Goal: Information Seeking & Learning: Learn about a topic

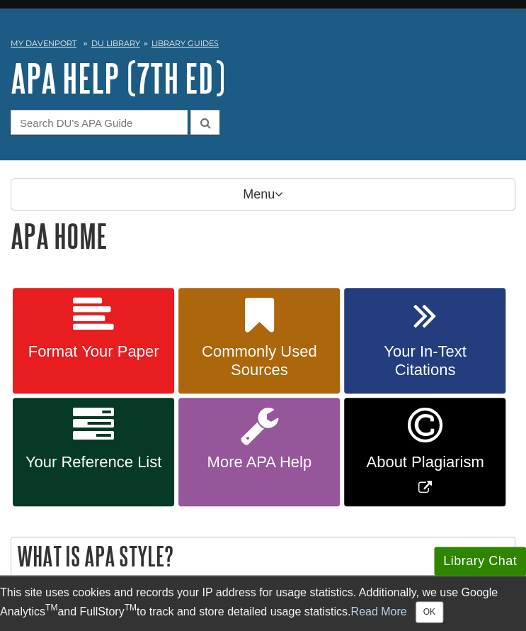
scroll to position [38, 0]
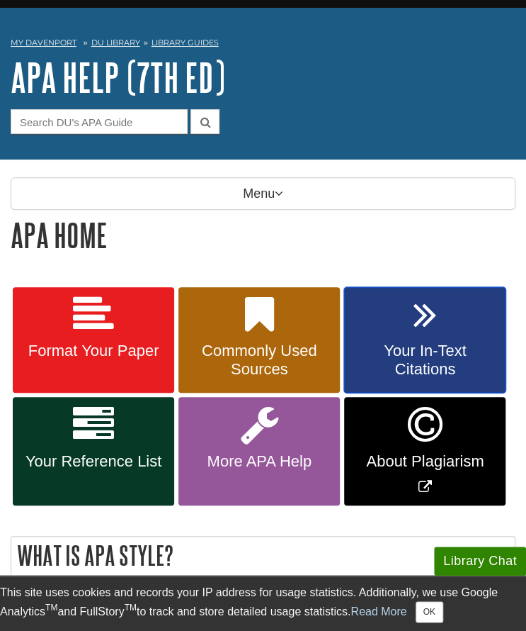
click at [419, 343] on span "Your In-Text Citations" at bounding box center [425, 359] width 140 height 37
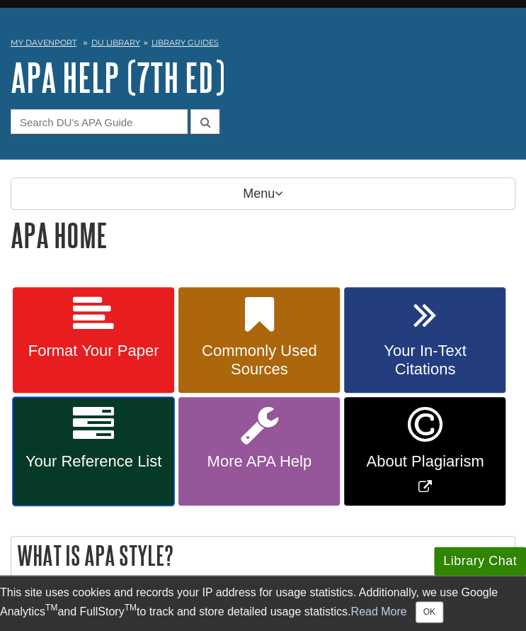
click at [108, 458] on span "Your Reference List" at bounding box center [93, 461] width 140 height 18
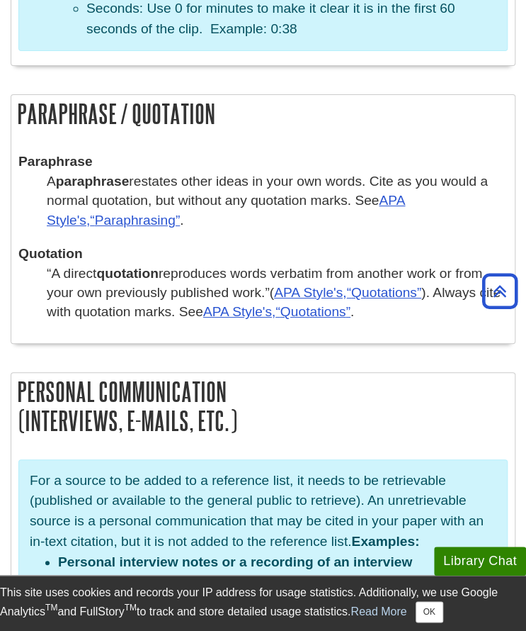
scroll to position [3050, 0]
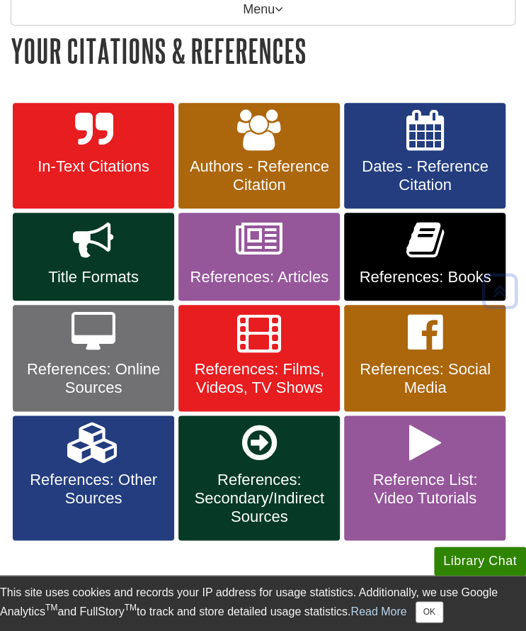
scroll to position [220, 0]
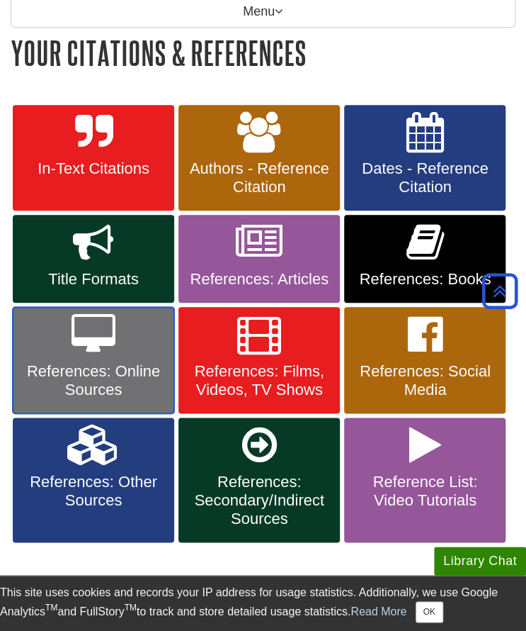
click at [77, 371] on span "References: Online Sources" at bounding box center [93, 380] width 140 height 37
click at [88, 349] on icon at bounding box center [94, 334] width 44 height 41
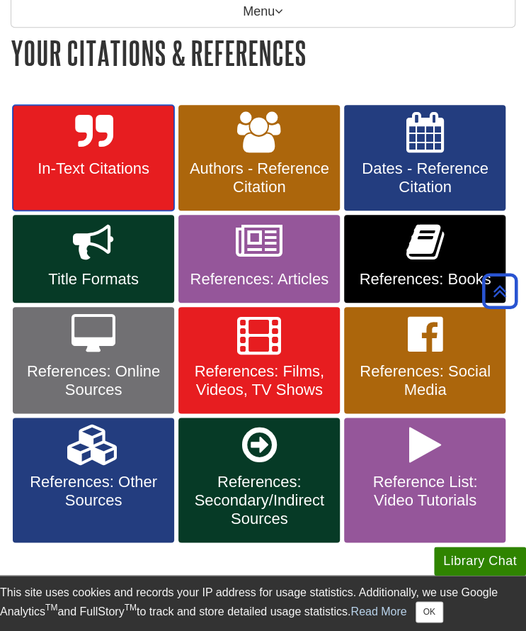
click at [92, 193] on link "In-Text Citations" at bounding box center [94, 158] width 162 height 106
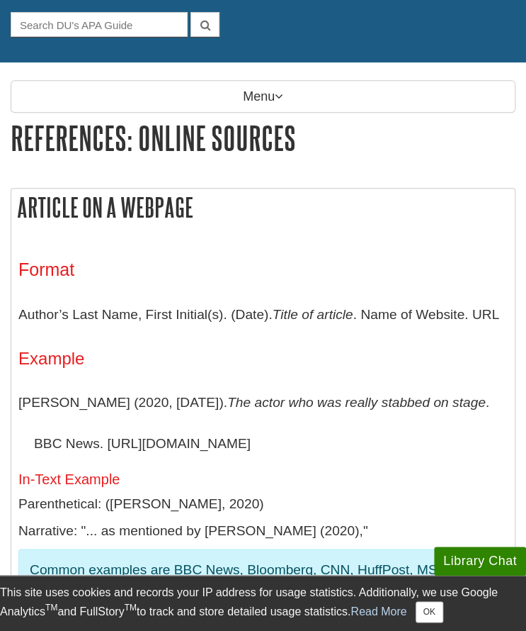
scroll to position [137, 0]
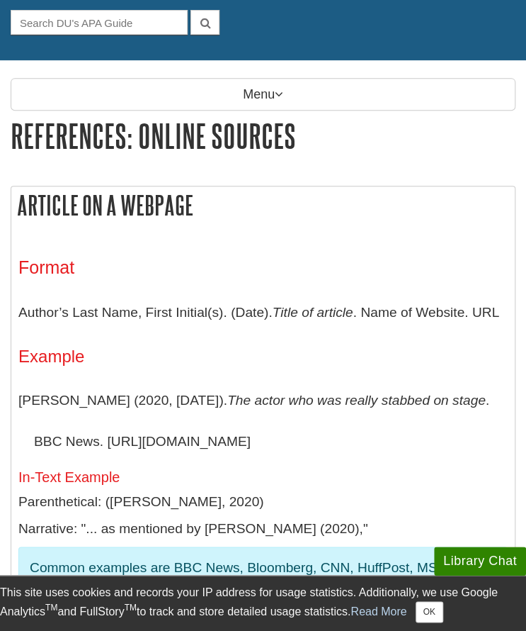
click at [304, 359] on h4 "Example" at bounding box center [263, 356] width 490 height 18
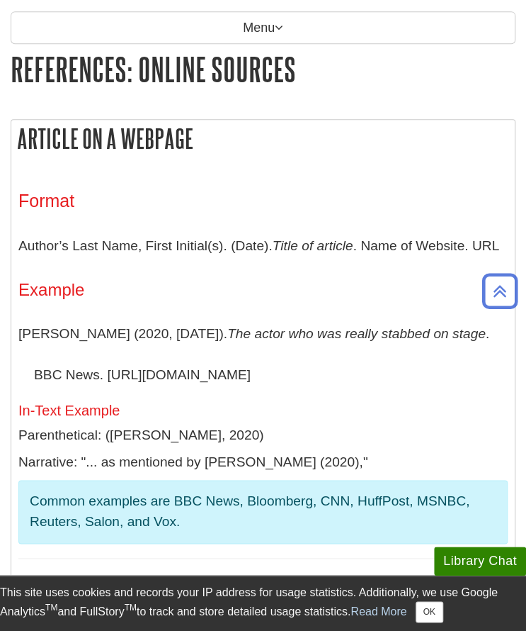
scroll to position [0, 0]
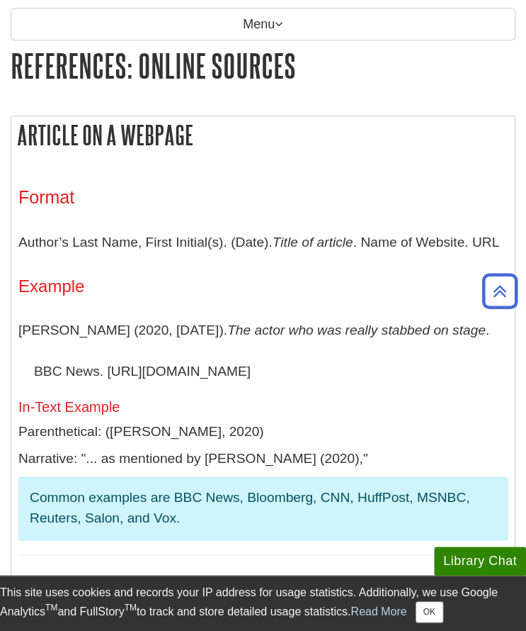
scroll to position [208, 0]
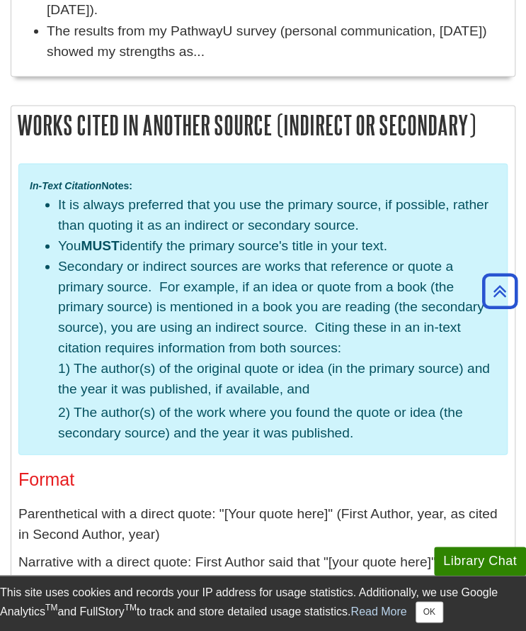
scroll to position [3922, 0]
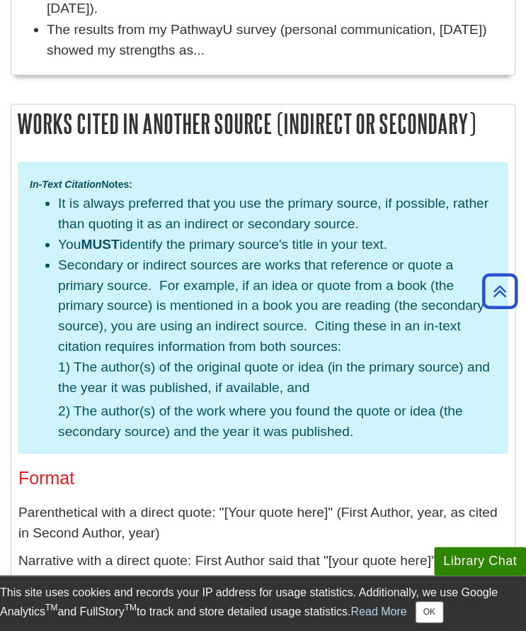
click at [161, 502] on p "Parenthetical with a direct quote: "[Your quote here]" (First Author, year, as …" at bounding box center [263, 522] width 490 height 41
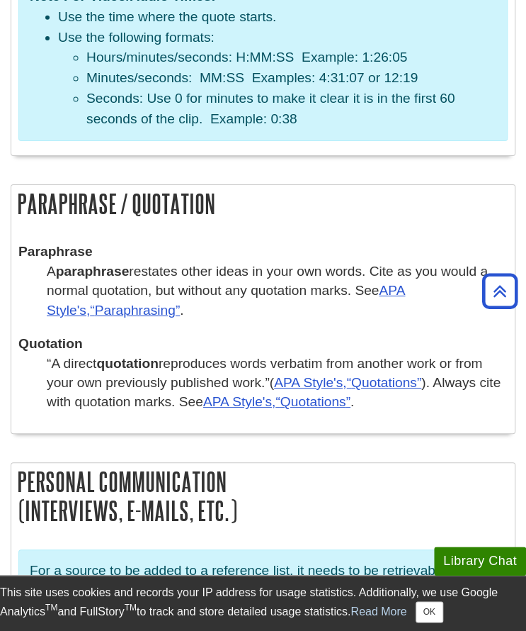
scroll to position [2930, 0]
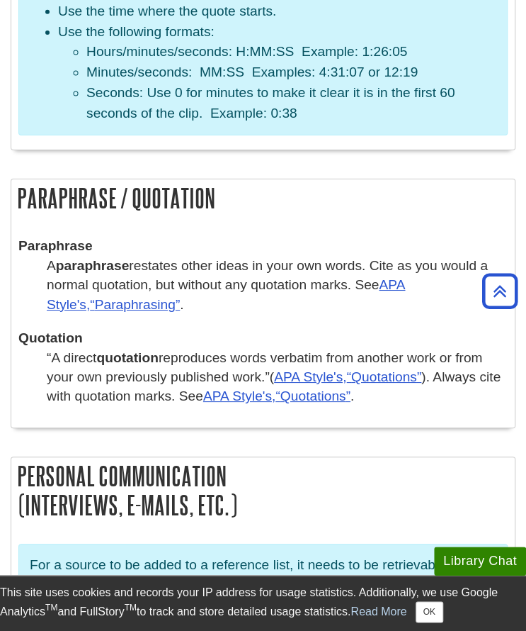
click at [217, 256] on dd "A paraphrase restates other ideas in your own words. Cite as you would a normal…" at bounding box center [277, 285] width 461 height 58
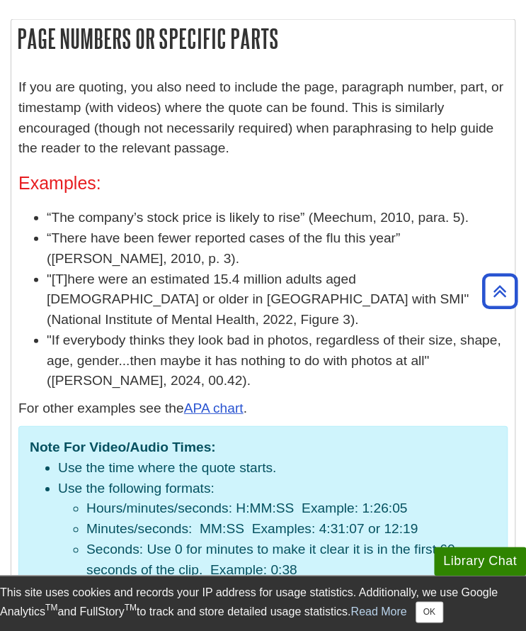
scroll to position [2455, 0]
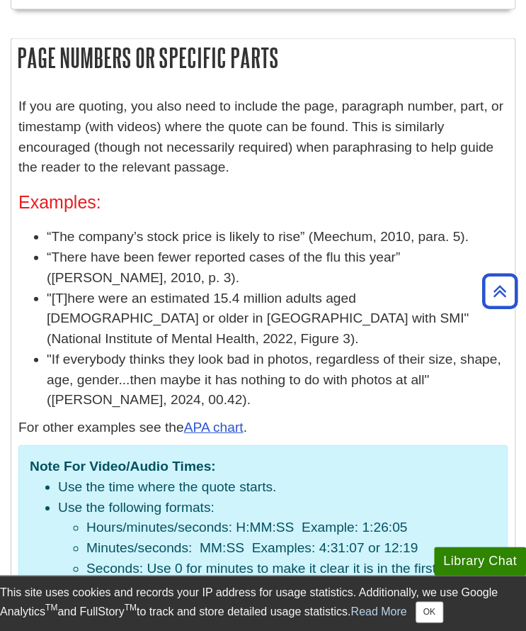
click at [329, 192] on h3 "Examples:" at bounding box center [263, 202] width 490 height 21
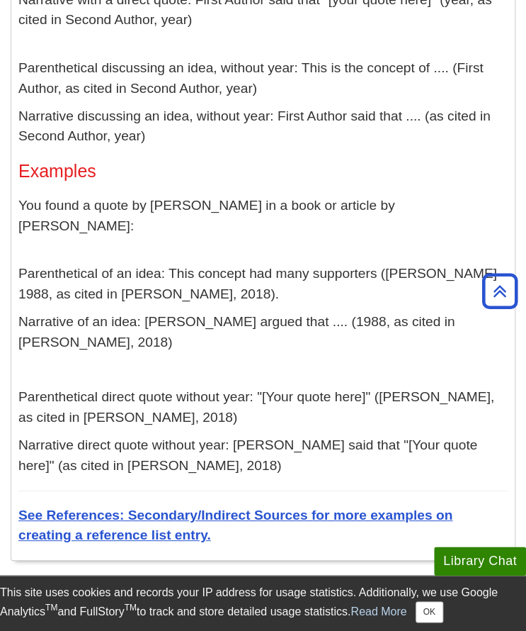
scroll to position [4482, 0]
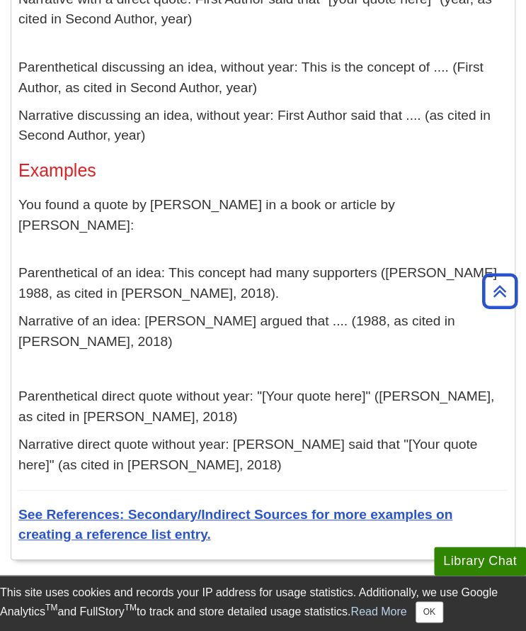
click at [323, 263] on p "Parenthetical of an idea: This concept had many supporters ([PERSON_NAME] 1988,…" at bounding box center [263, 283] width 490 height 41
